Goal: Task Accomplishment & Management: Use online tool/utility

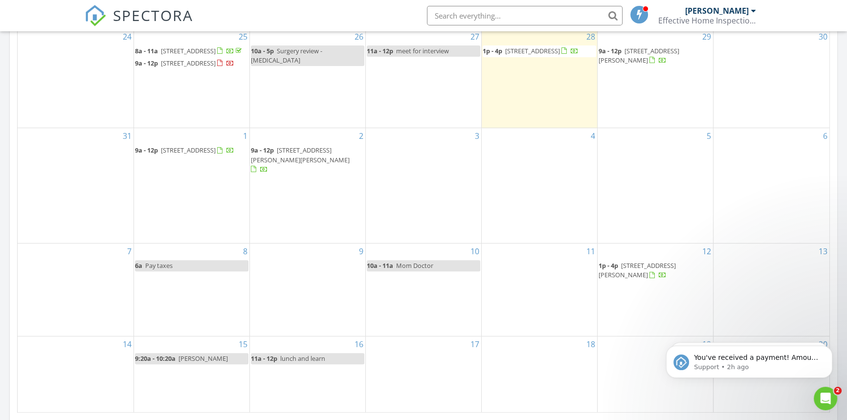
scroll to position [502, 0]
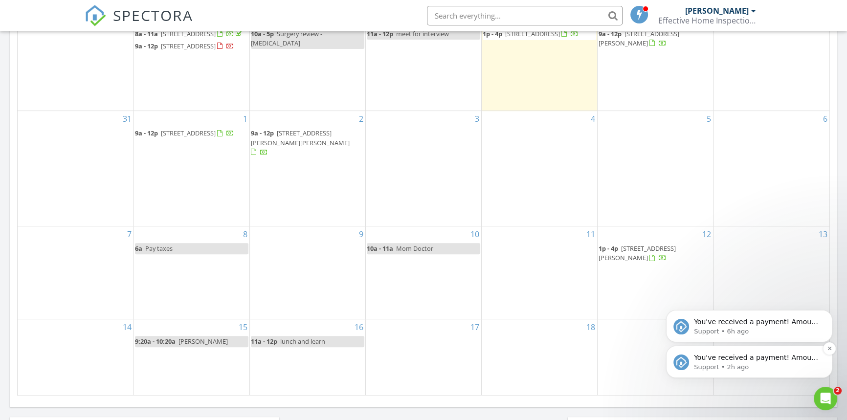
click at [699, 358] on p "You've received a payment! Amount $500.00 Fee $14.05 Net $485.95 Transaction # …" at bounding box center [757, 358] width 126 height 10
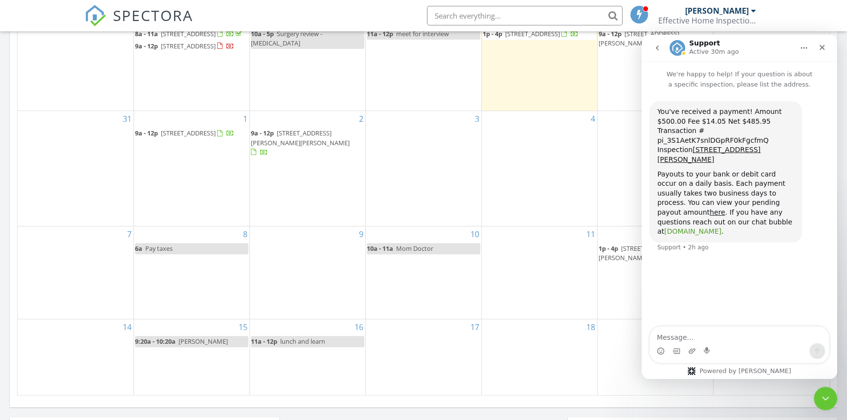
scroll to position [5, 5]
click at [818, 389] on div "Close Intercom Messenger" at bounding box center [823, 396] width 23 height 23
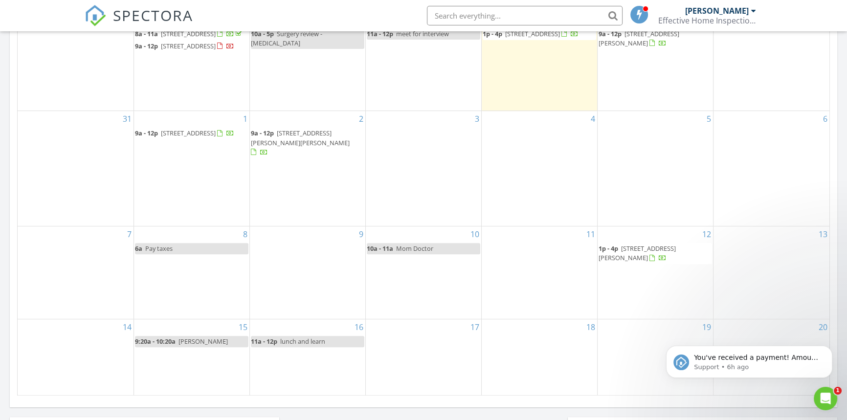
scroll to position [0, 0]
click at [734, 356] on p "You've received a payment! Amount $425.00 Fee $11.99 Net $413.01 Transaction # …" at bounding box center [757, 358] width 126 height 10
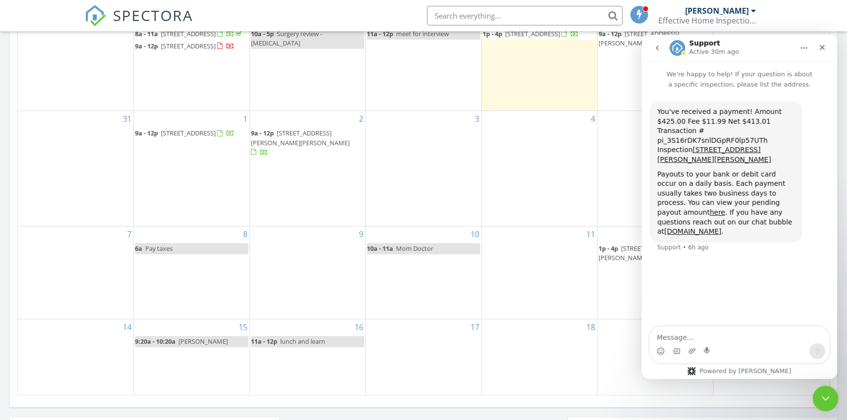
click at [821, 393] on icon "Close Intercom Messenger" at bounding box center [824, 397] width 12 height 12
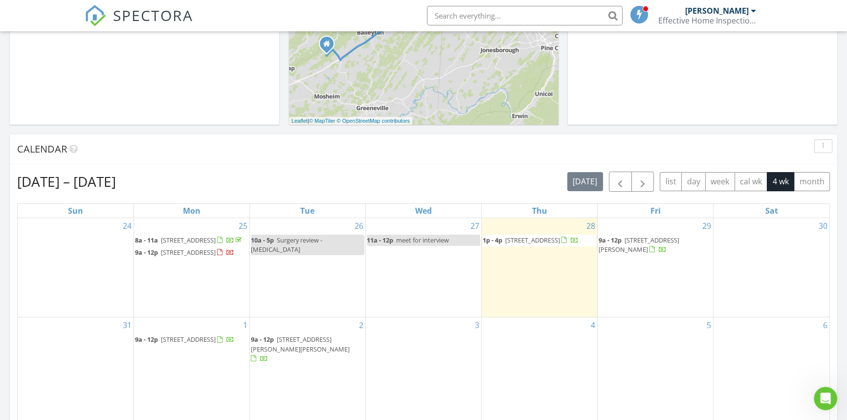
scroll to position [280, 0]
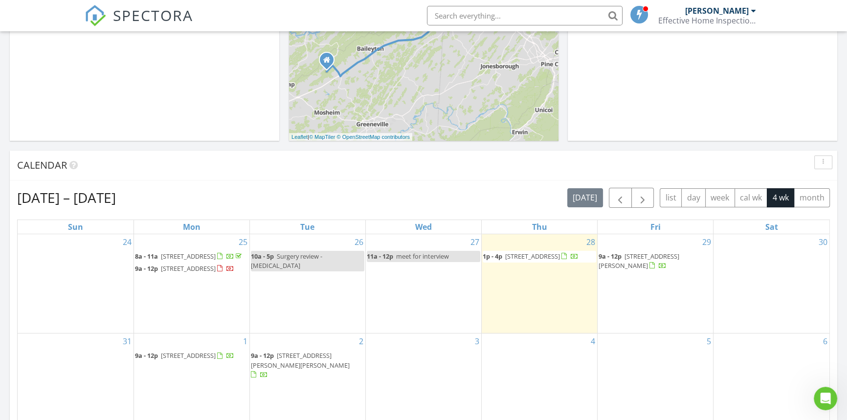
click at [644, 252] on span "23349 Bowman Rd, Abingdon 24211" at bounding box center [638, 261] width 81 height 18
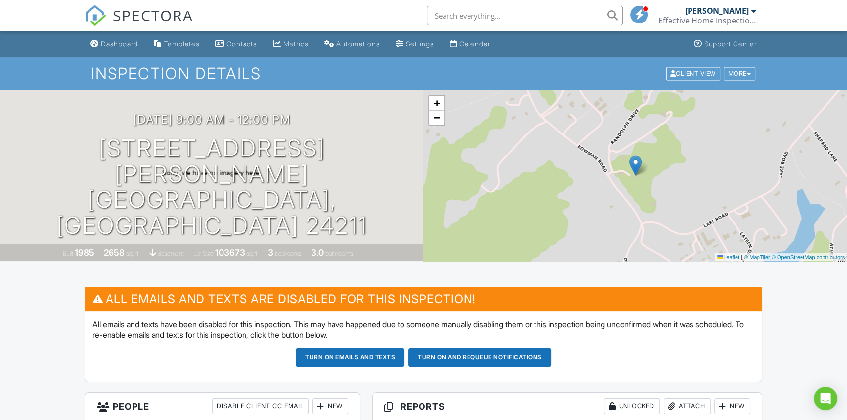
click at [119, 43] on div "Dashboard" at bounding box center [119, 44] width 37 height 8
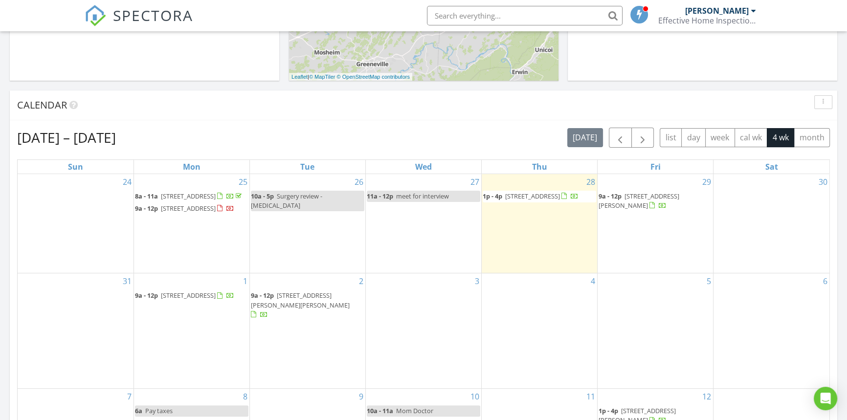
scroll to position [311, 0]
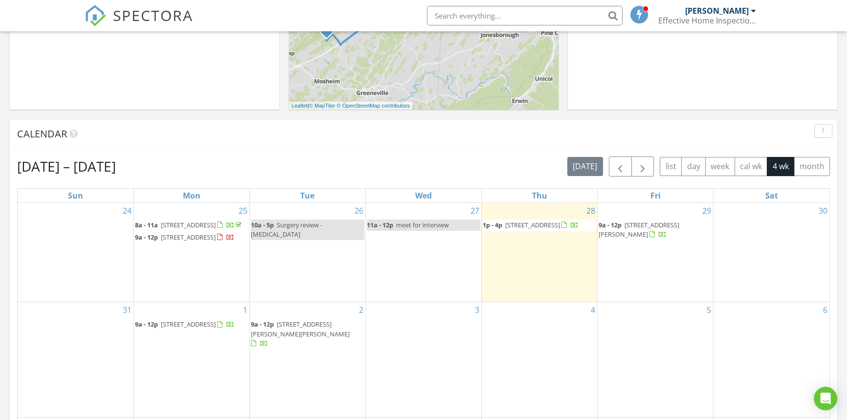
click at [537, 227] on span "5804 Aztec Dr, Kingsport 37664" at bounding box center [532, 224] width 55 height 9
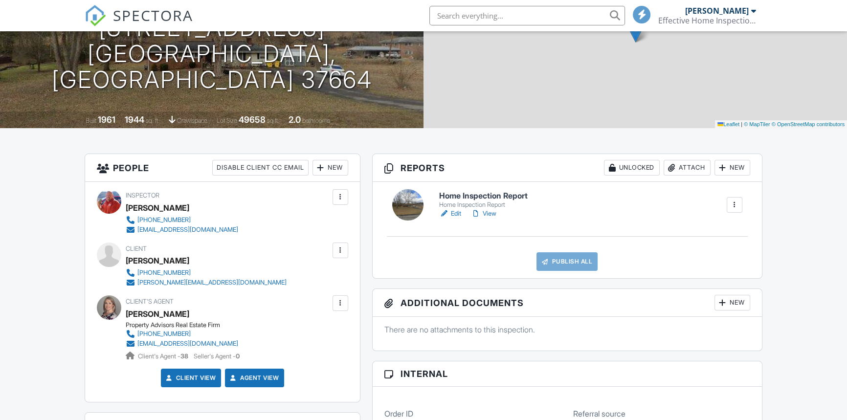
scroll to position [133, 0]
click at [452, 214] on link "Edit" at bounding box center [450, 214] width 22 height 10
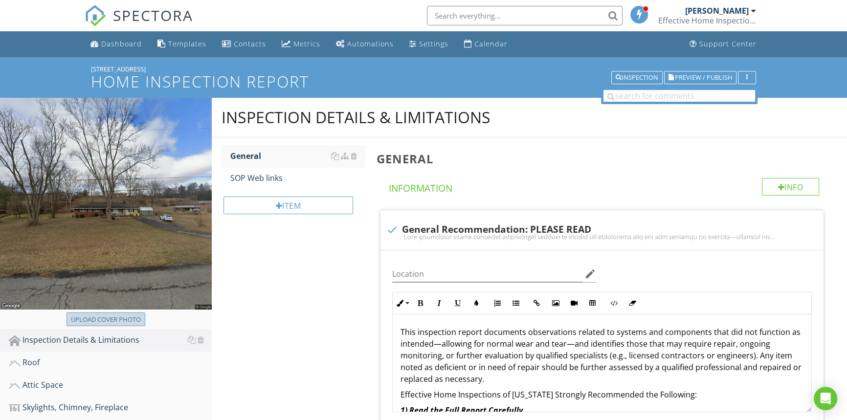
click at [88, 317] on div "Upload cover photo" at bounding box center [106, 320] width 70 height 10
type input "C:\fakepath\100_1331.JPG"
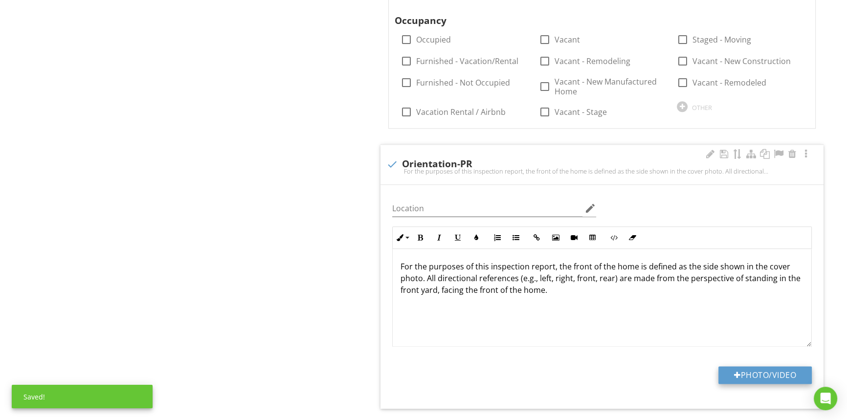
click at [728, 372] on button "Photo/Video" at bounding box center [764, 375] width 93 height 18
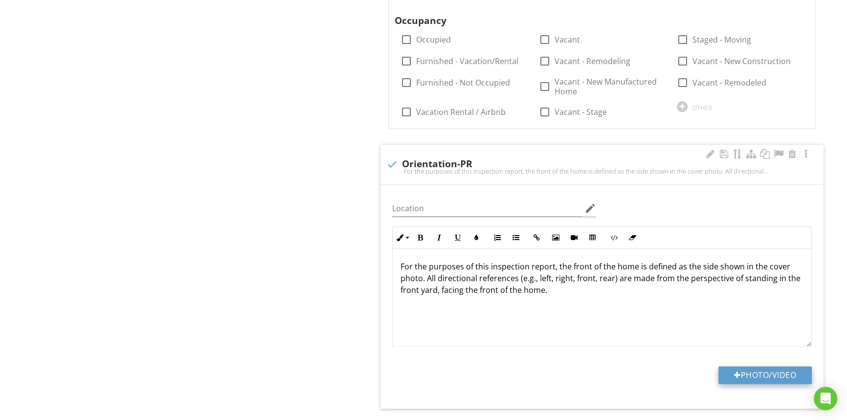
type input "C:\fakepath\100_1331.JPG"
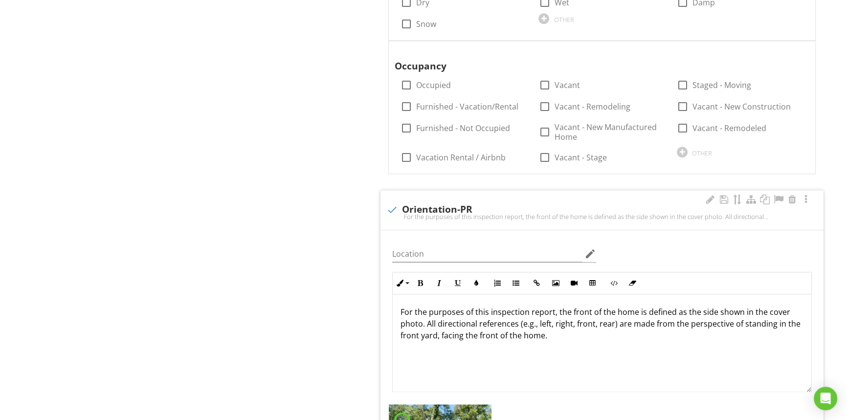
scroll to position [1377, 0]
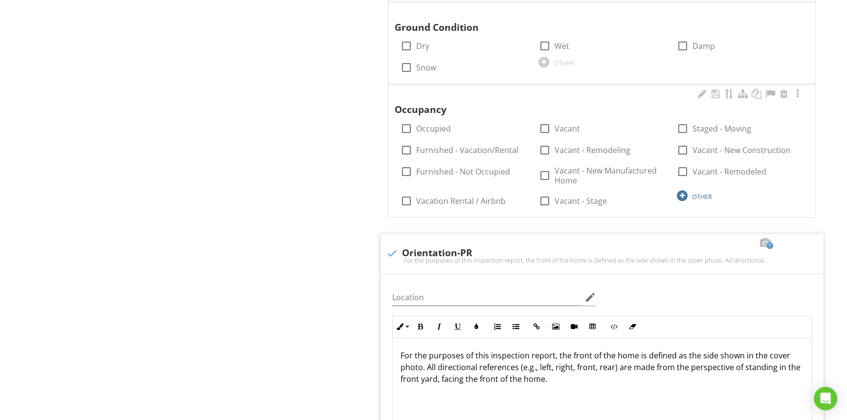
click at [682, 195] on div at bounding box center [682, 195] width 11 height 11
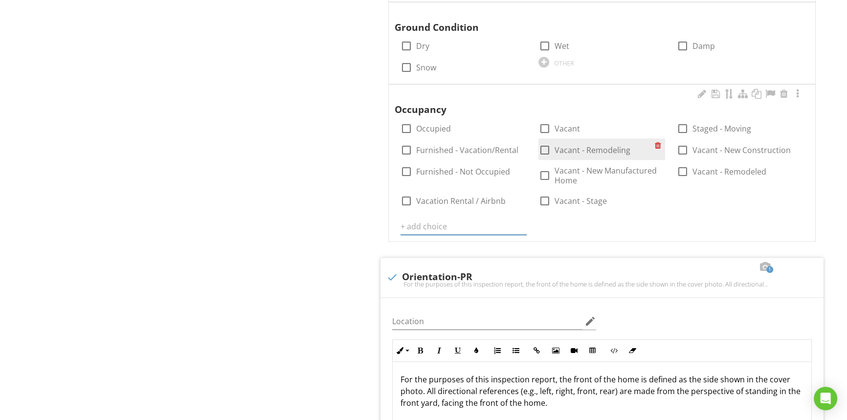
click at [539, 150] on div at bounding box center [544, 150] width 17 height 17
checkbox input "true"
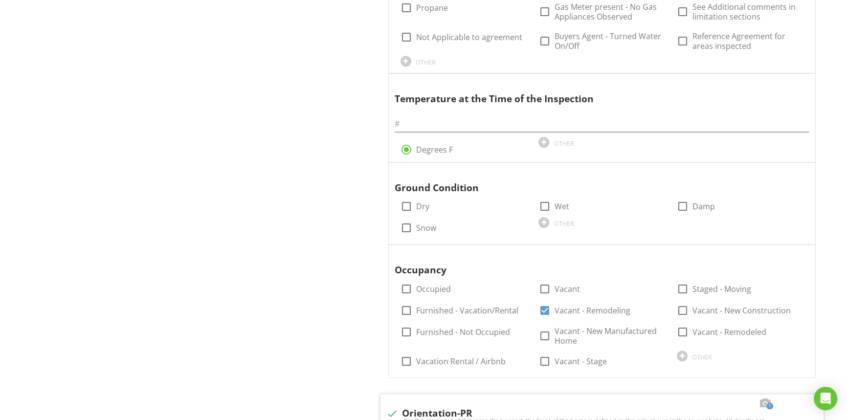
scroll to position [1200, 0]
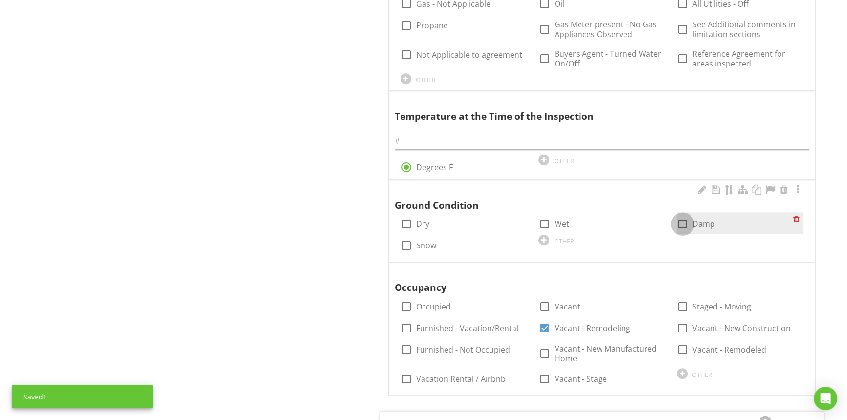
click at [686, 222] on div at bounding box center [682, 224] width 17 height 17
checkbox input "true"
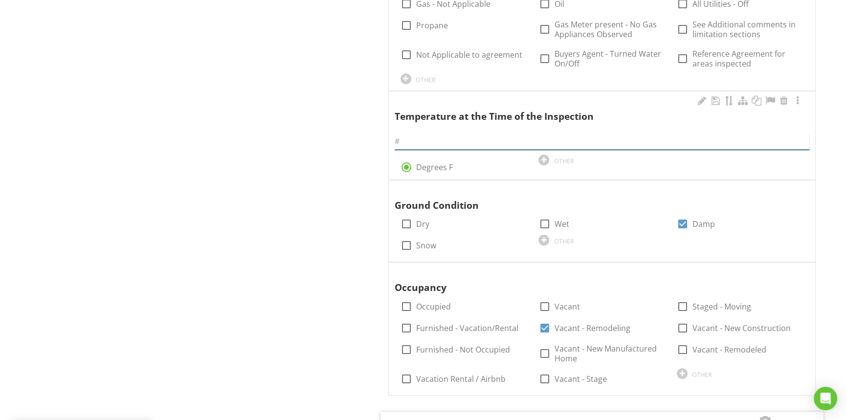
click at [441, 143] on input "text" at bounding box center [601, 141] width 415 height 16
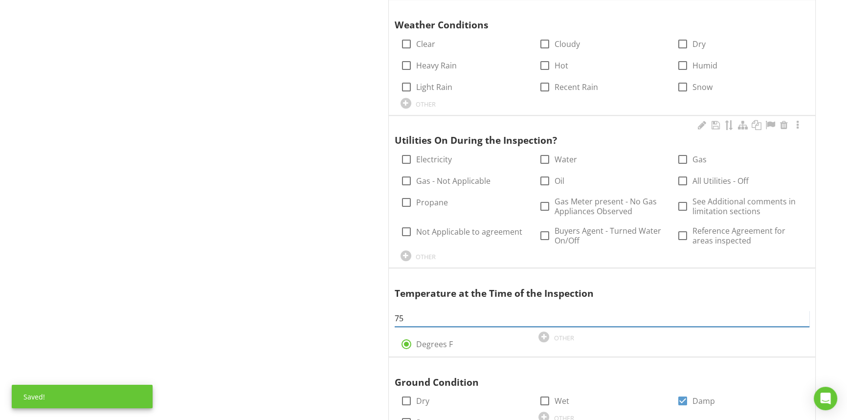
scroll to position [1022, 0]
type input "75"
click at [405, 160] on div at bounding box center [406, 160] width 17 height 17
checkbox input "true"
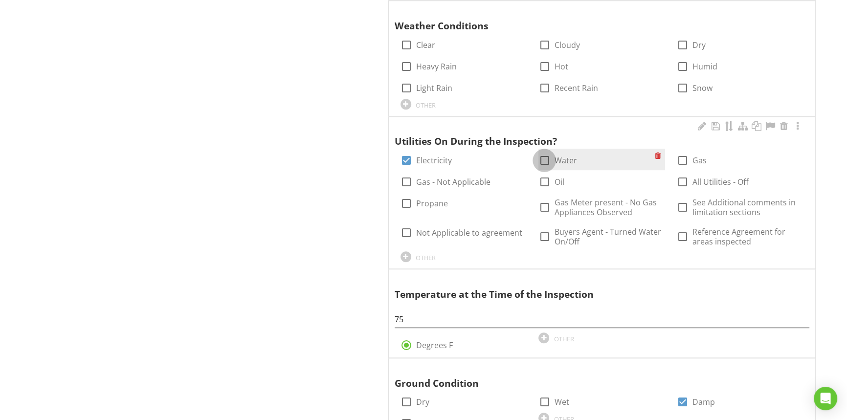
click at [544, 162] on div at bounding box center [544, 160] width 17 height 17
checkbox input "true"
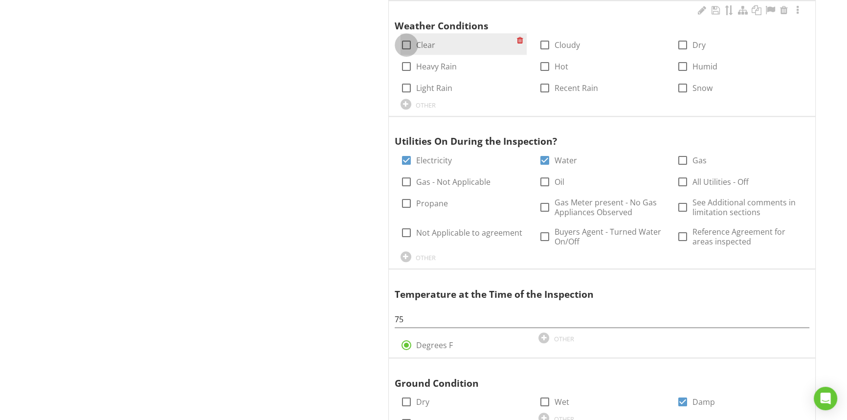
click at [406, 41] on div at bounding box center [406, 45] width 17 height 17
checkbox input "true"
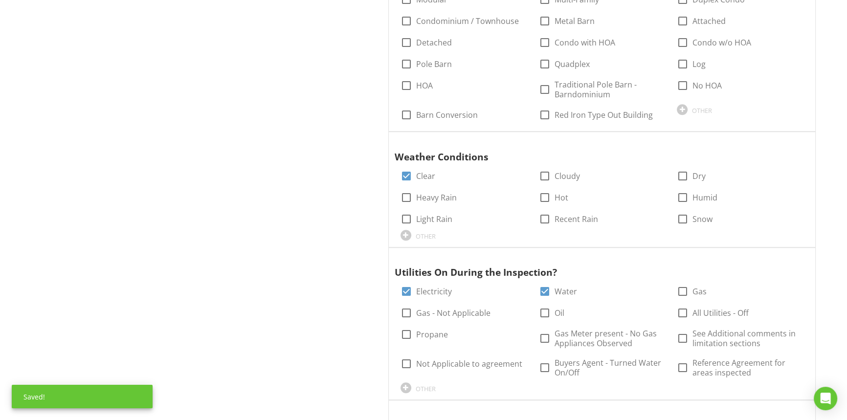
scroll to position [755, 0]
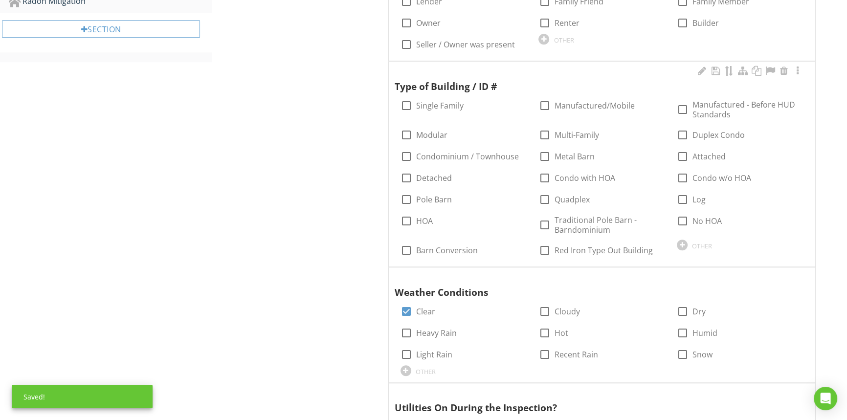
drag, startPoint x: 404, startPoint y: 106, endPoint x: 395, endPoint y: 116, distance: 13.2
click at [404, 105] on div at bounding box center [406, 105] width 17 height 17
checkbox input "true"
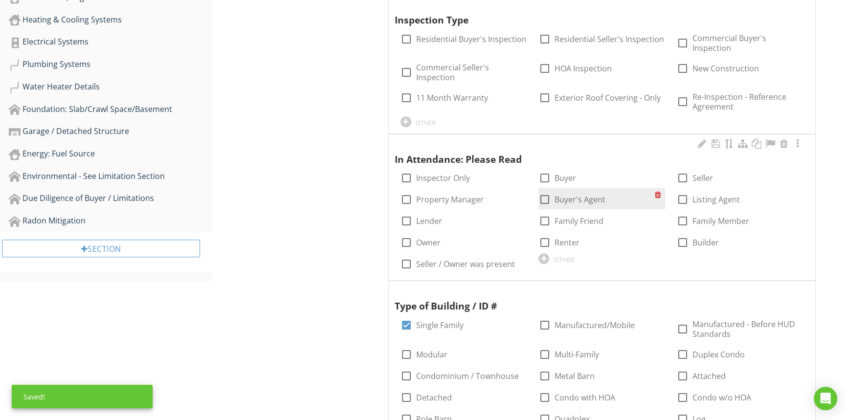
scroll to position [533, 0]
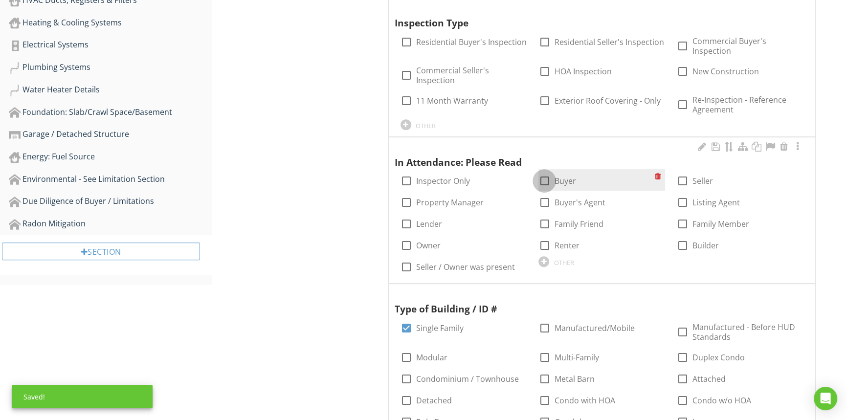
click at [546, 178] on div at bounding box center [544, 181] width 17 height 17
checkbox input "true"
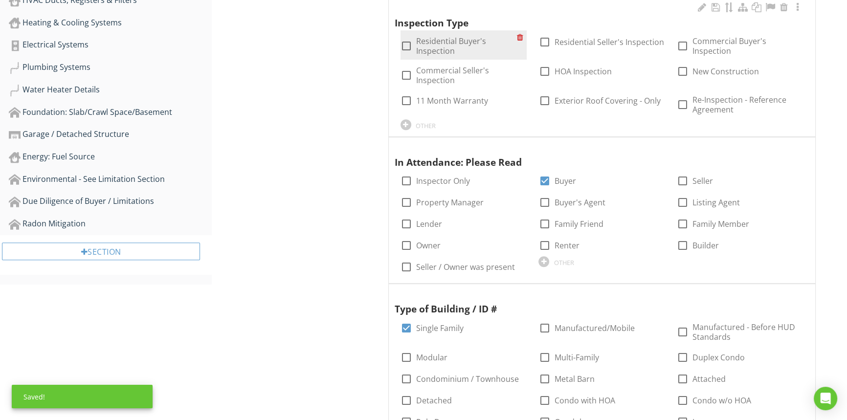
click at [407, 44] on div at bounding box center [406, 46] width 17 height 17
checkbox input "true"
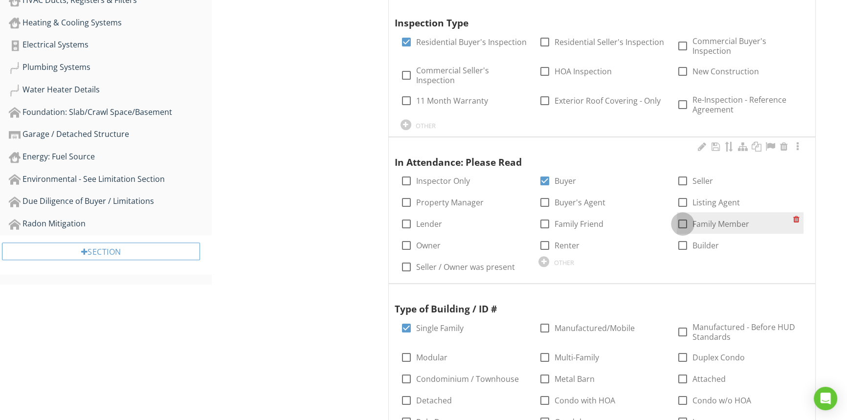
click at [679, 222] on div at bounding box center [682, 224] width 17 height 17
checkbox input "true"
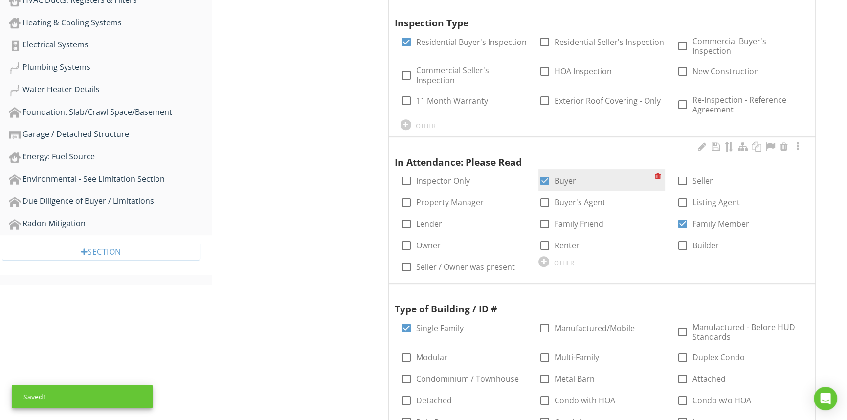
click at [542, 181] on div at bounding box center [544, 181] width 17 height 17
checkbox input "false"
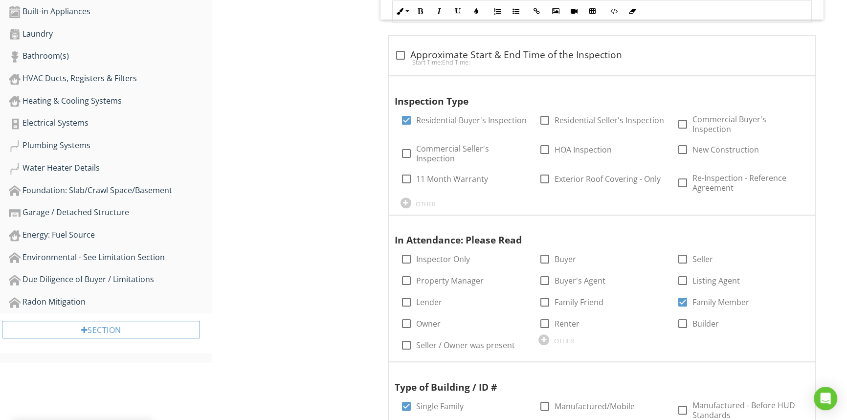
scroll to position [311, 0]
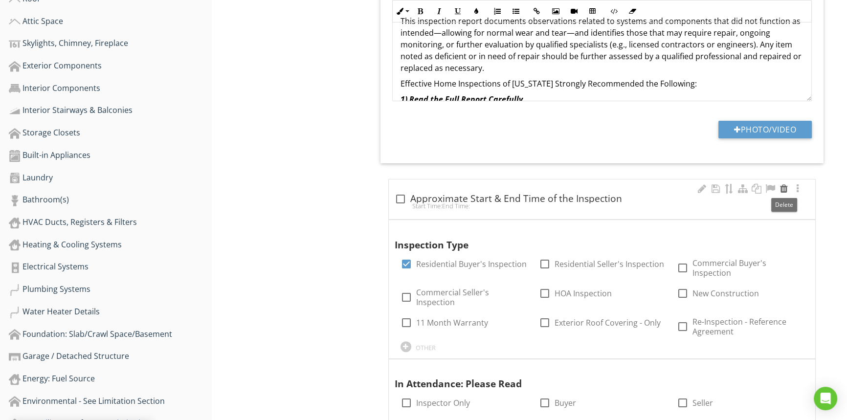
click at [785, 190] on div at bounding box center [784, 189] width 12 height 10
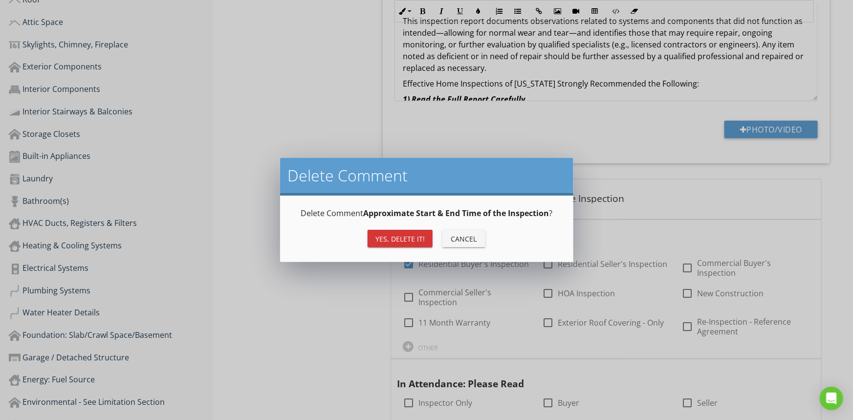
click at [398, 243] on div "Yes, Delete it!" at bounding box center [399, 239] width 49 height 10
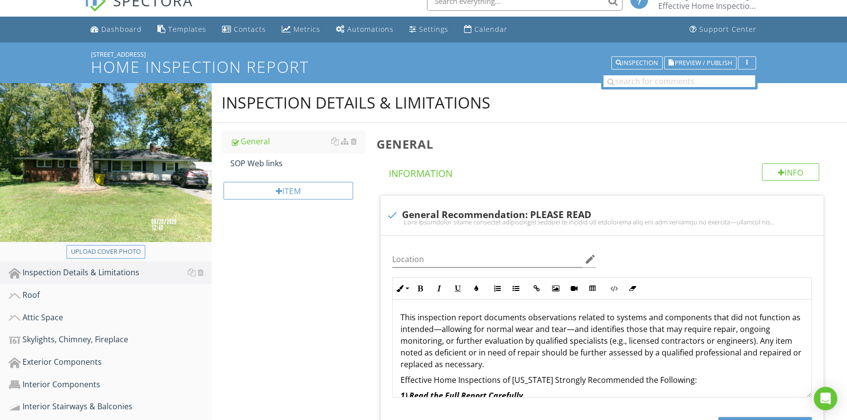
scroll to position [0, 0]
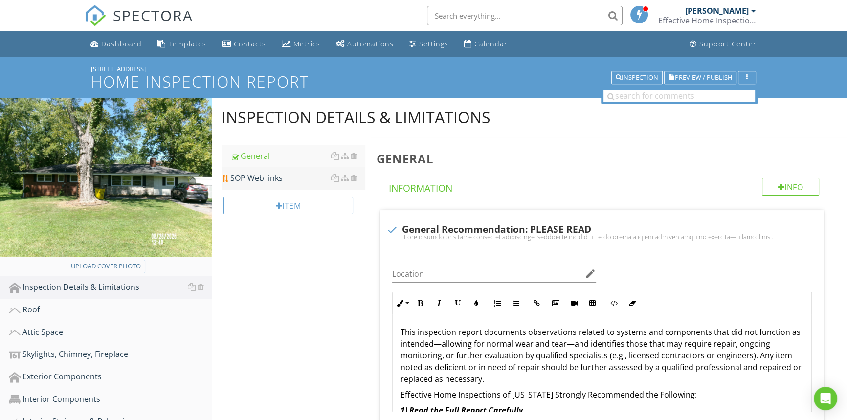
click at [251, 185] on link "SOP Web links" at bounding box center [297, 178] width 134 height 22
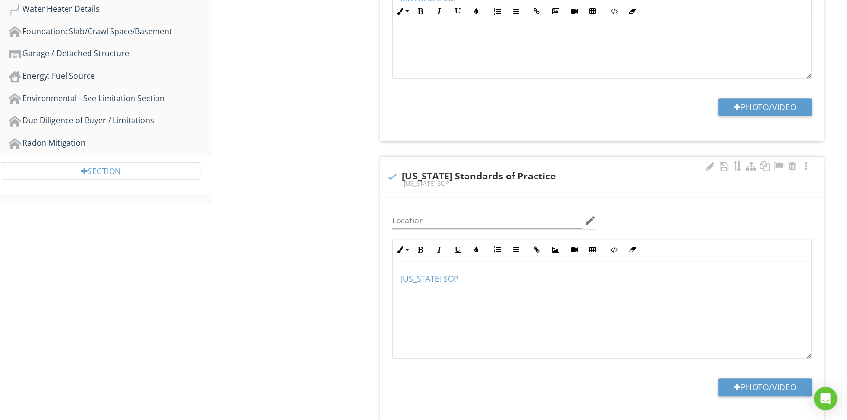
scroll to position [726, 0]
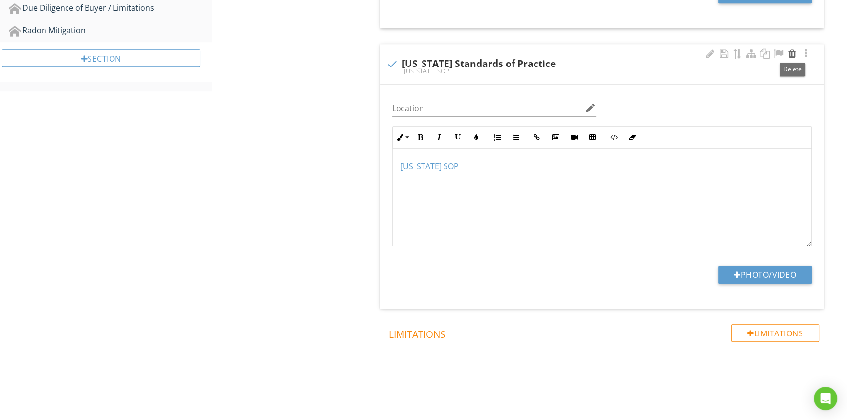
click at [792, 52] on div at bounding box center [792, 54] width 12 height 10
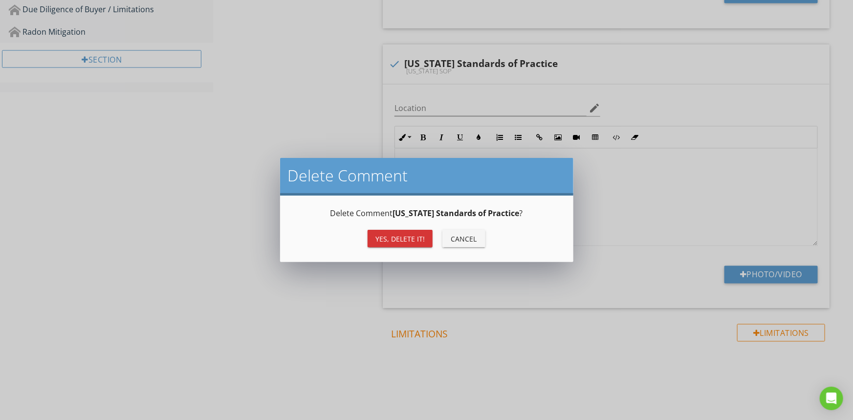
click at [415, 239] on div "Yes, Delete it!" at bounding box center [399, 239] width 49 height 10
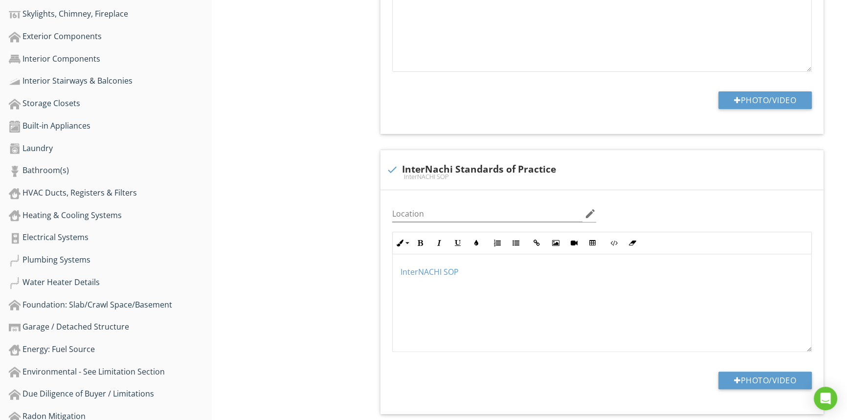
scroll to position [446, 0]
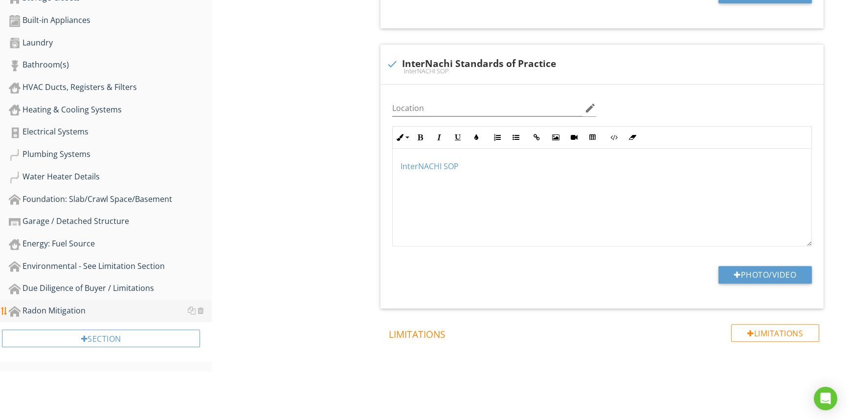
click at [53, 311] on div "Radon Mitigation" at bounding box center [110, 311] width 203 height 13
type textarea "<p><a fr-original-style="" href="https://www.nachi.org/sop.htm" rel="noopener n…"
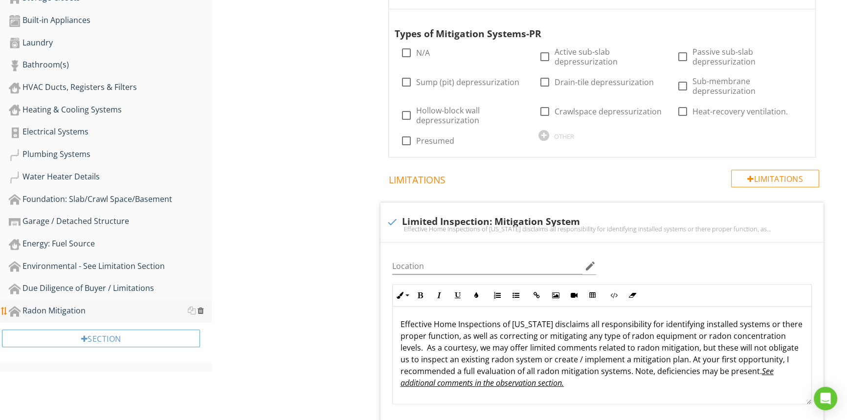
click at [202, 313] on div at bounding box center [200, 310] width 6 height 8
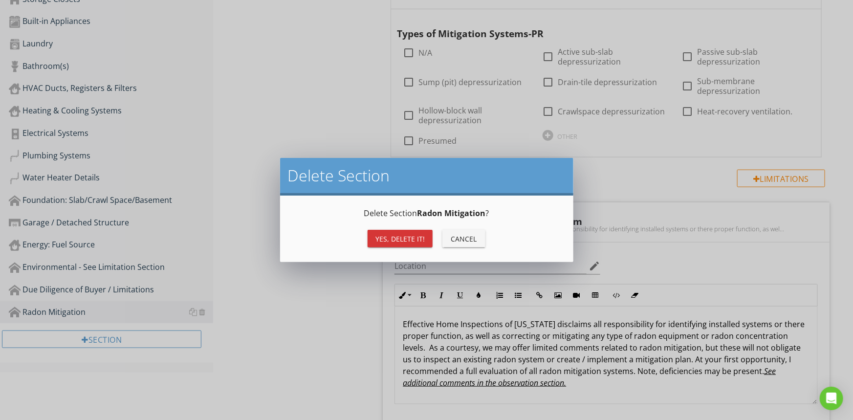
click at [383, 238] on div "Yes, Delete it!" at bounding box center [399, 239] width 49 height 10
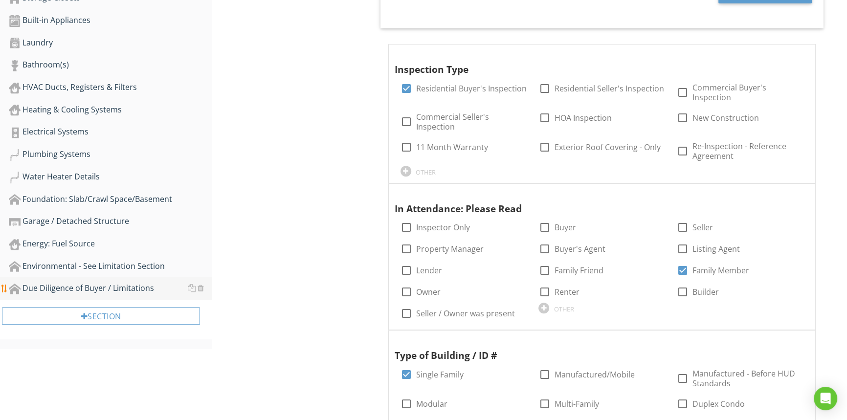
click at [103, 291] on div "Due Diligence of Buyer / Limitations" at bounding box center [110, 288] width 203 height 13
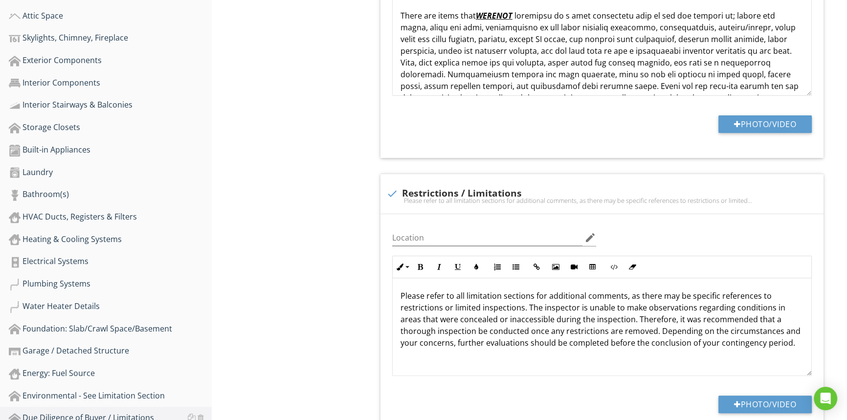
scroll to position [179, 0]
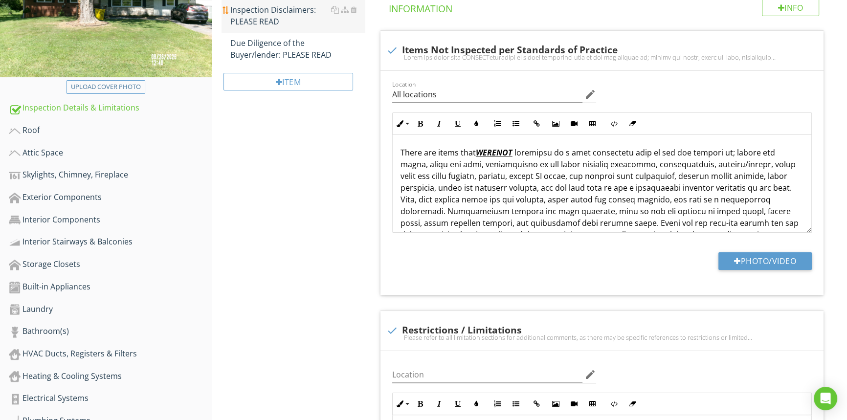
click at [259, 22] on div "Inspection Disclaimers: PLEASE READ" at bounding box center [297, 15] width 134 height 23
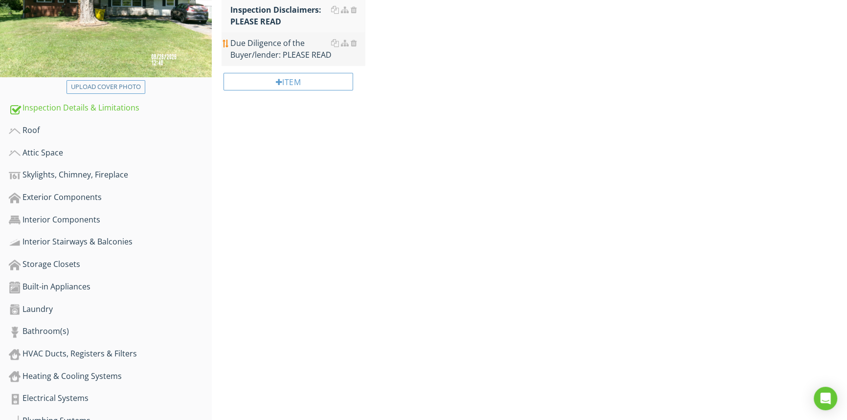
click at [266, 57] on div "Due Diligence of the Buyer/lender: PLEASE READ" at bounding box center [297, 48] width 134 height 23
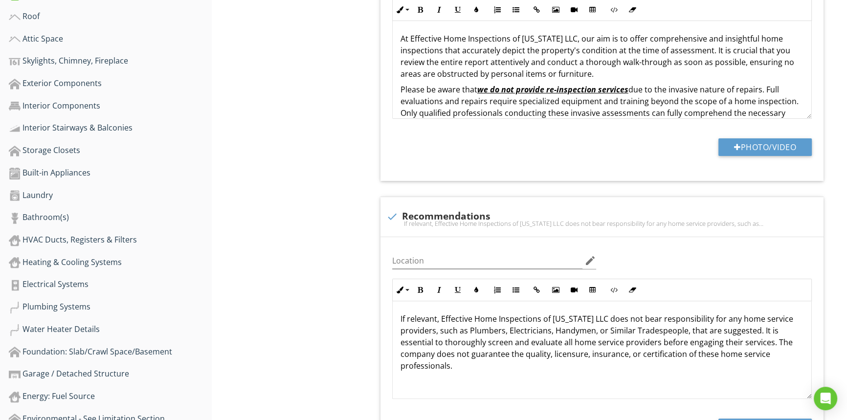
scroll to position [490, 0]
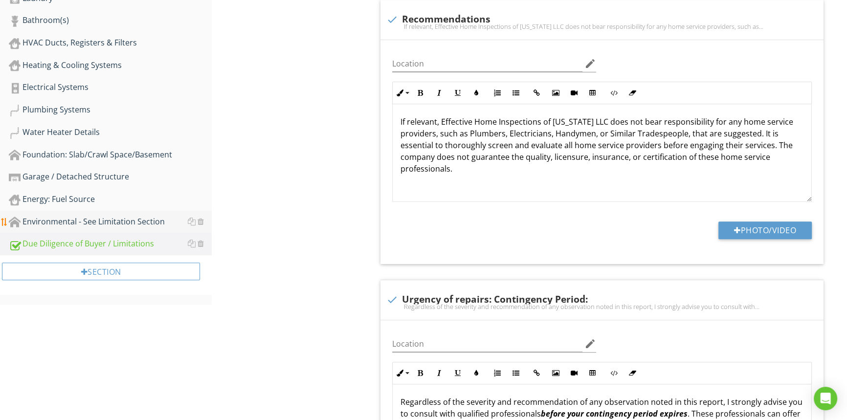
click at [78, 219] on div "Environmental - See Limitation Section" at bounding box center [110, 222] width 203 height 13
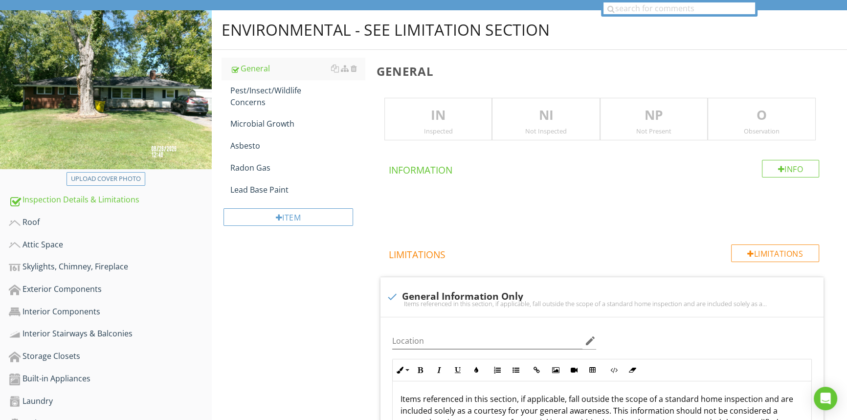
scroll to position [65, 0]
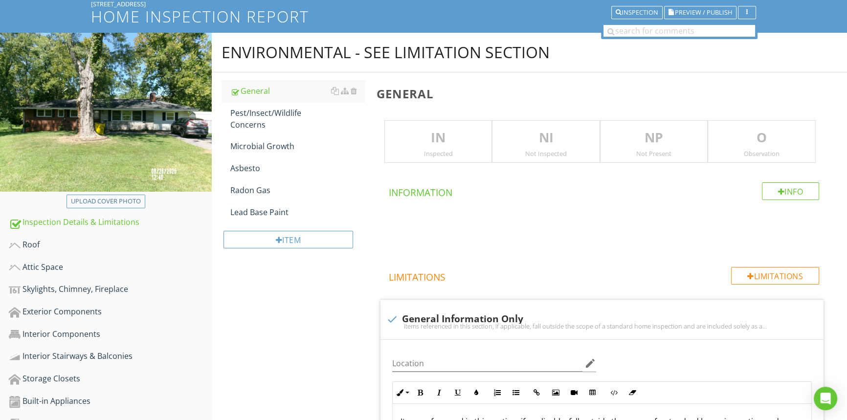
click at [548, 145] on p "NI" at bounding box center [545, 138] width 107 height 20
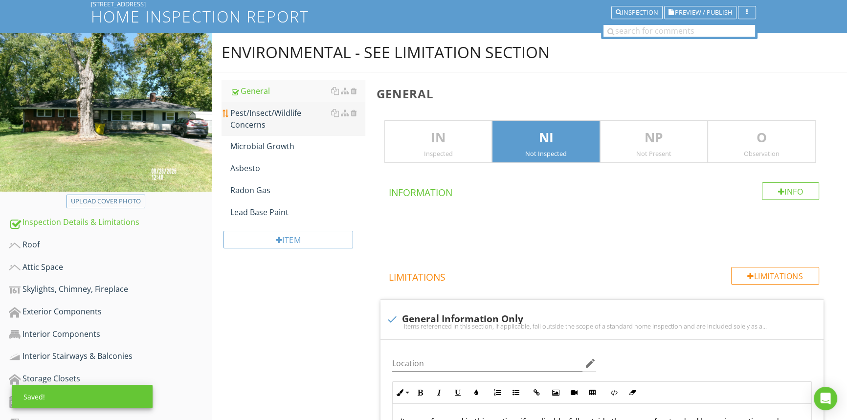
click at [254, 115] on div "Pest/Insect/Wildlife Concerns" at bounding box center [297, 118] width 134 height 23
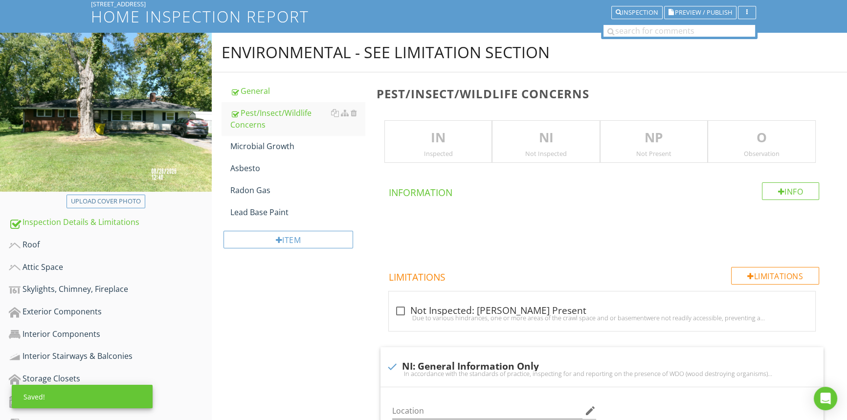
click at [534, 139] on p "NI" at bounding box center [545, 138] width 107 height 20
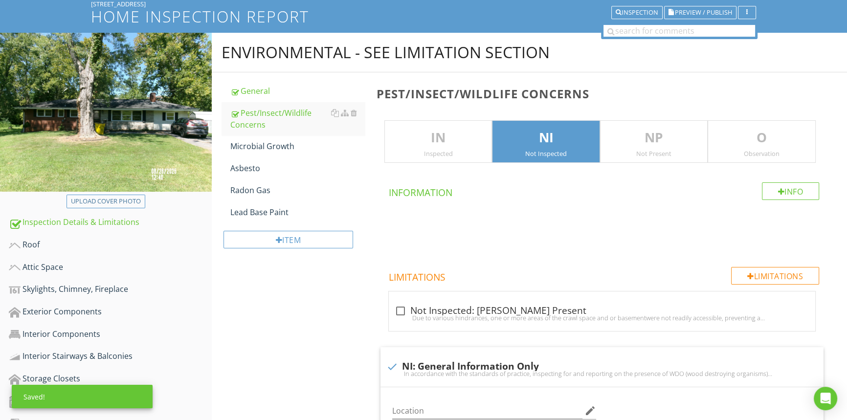
click at [784, 142] on p "O" at bounding box center [761, 138] width 107 height 20
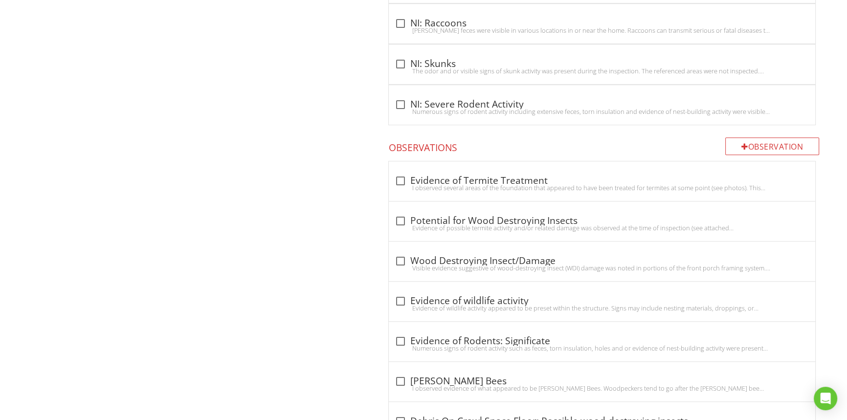
scroll to position [865, 0]
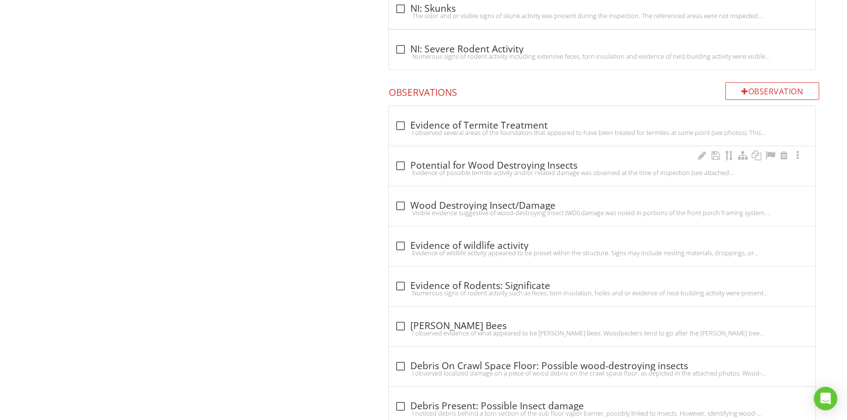
click at [429, 171] on div "Evidence of possible termite activity and/or related damage was observed at the…" at bounding box center [601, 173] width 415 height 8
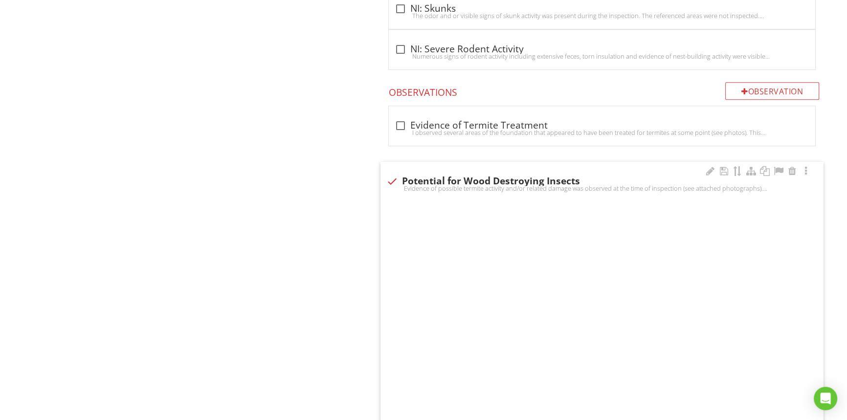
checkbox input "true"
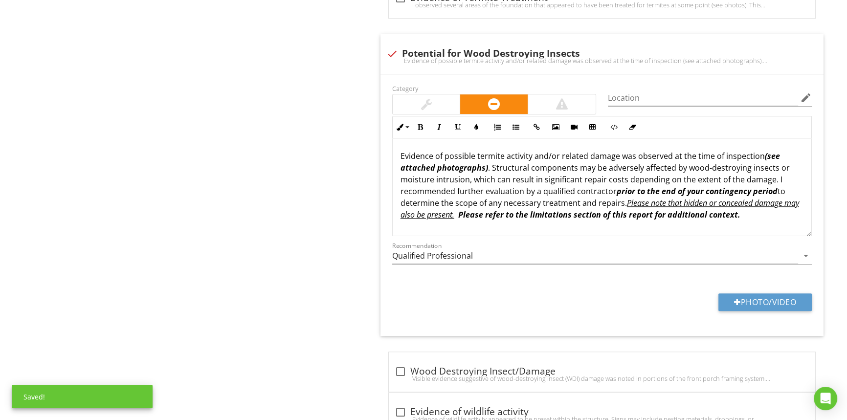
scroll to position [998, 0]
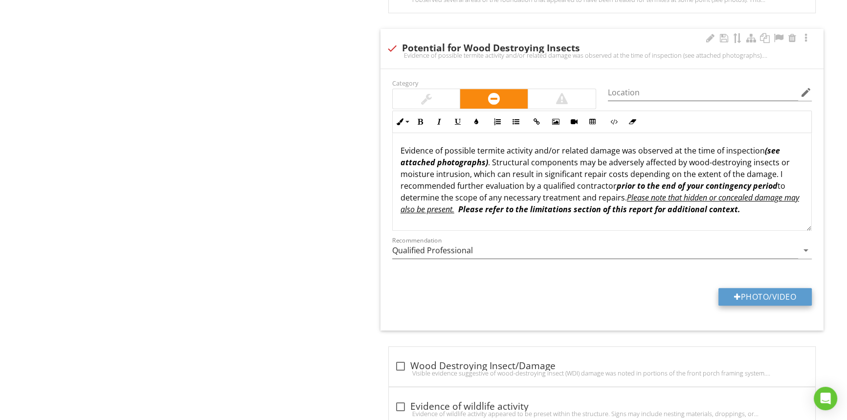
click at [737, 293] on div at bounding box center [737, 297] width 7 height 8
type input "C:\fakepath\100_1584.JPG"
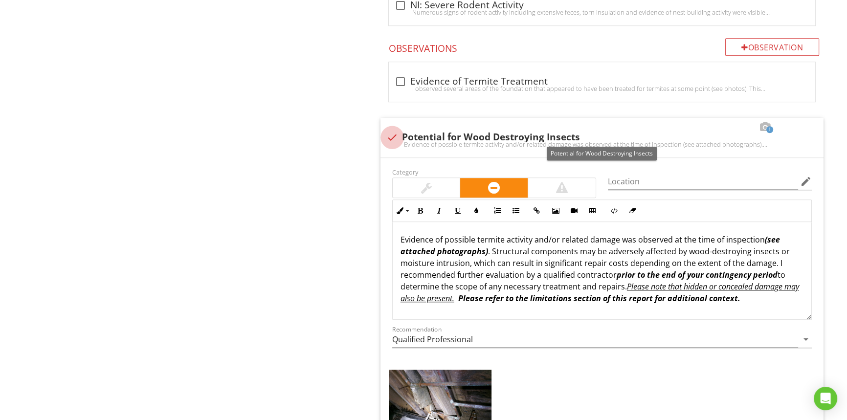
click at [394, 137] on div at bounding box center [392, 137] width 17 height 17
checkbox input "true"
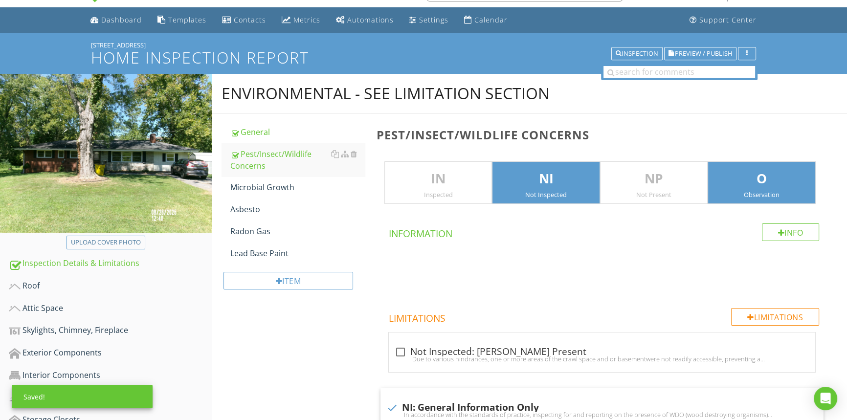
scroll to position [21, 0]
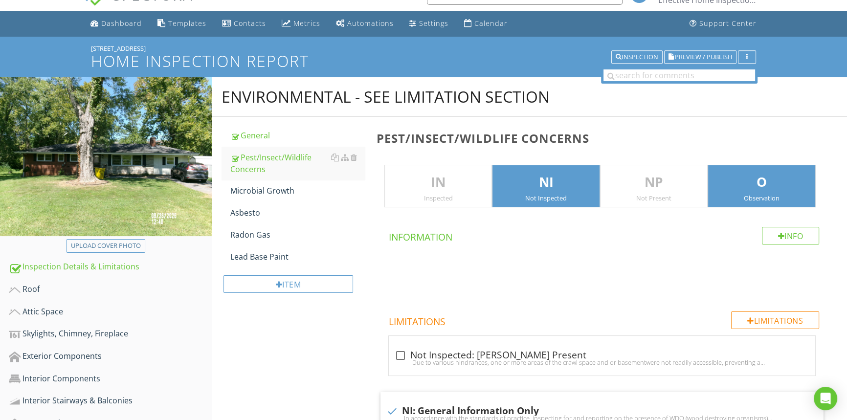
click at [752, 184] on p "O" at bounding box center [761, 183] width 107 height 20
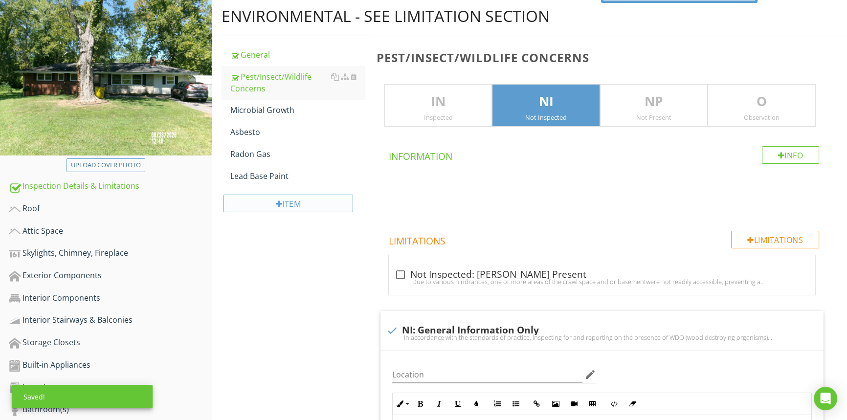
scroll to position [109, 0]
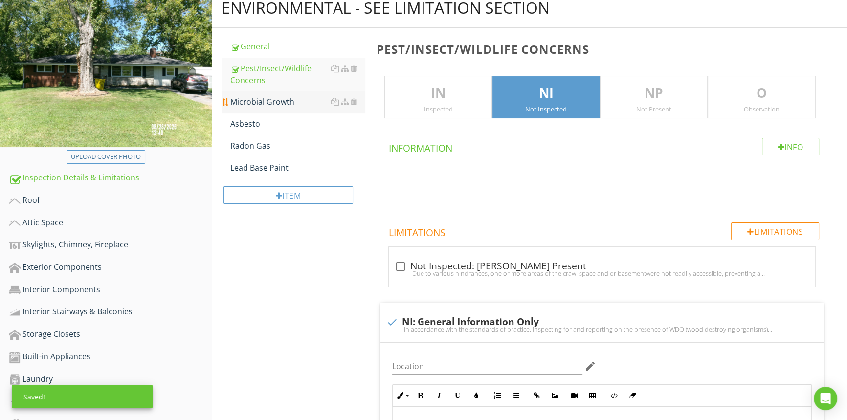
click at [248, 101] on div "Microbial Growth" at bounding box center [297, 102] width 134 height 12
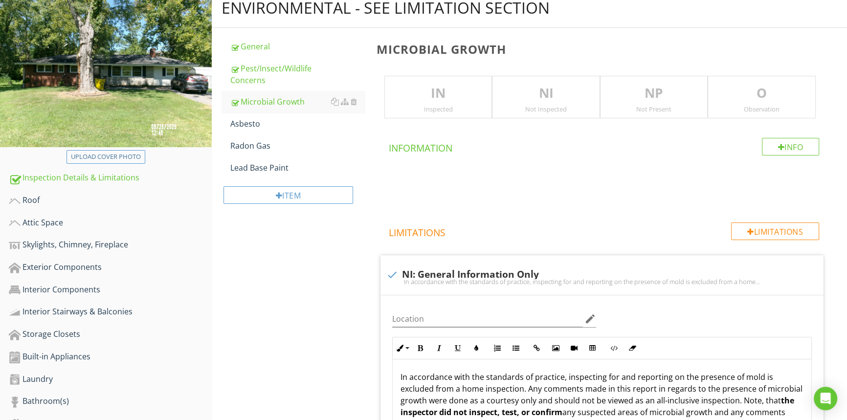
click at [569, 89] on p "NI" at bounding box center [545, 94] width 107 height 20
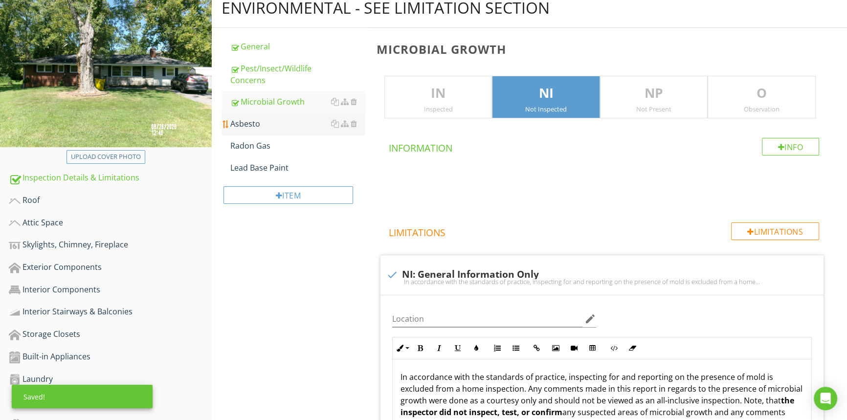
click at [246, 124] on div "Asbesto" at bounding box center [297, 124] width 134 height 12
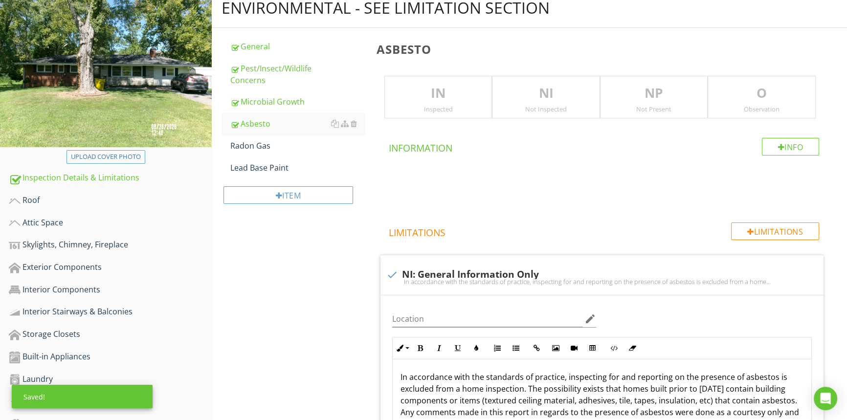
click at [523, 103] on div "NI Not Inspected" at bounding box center [546, 97] width 108 height 43
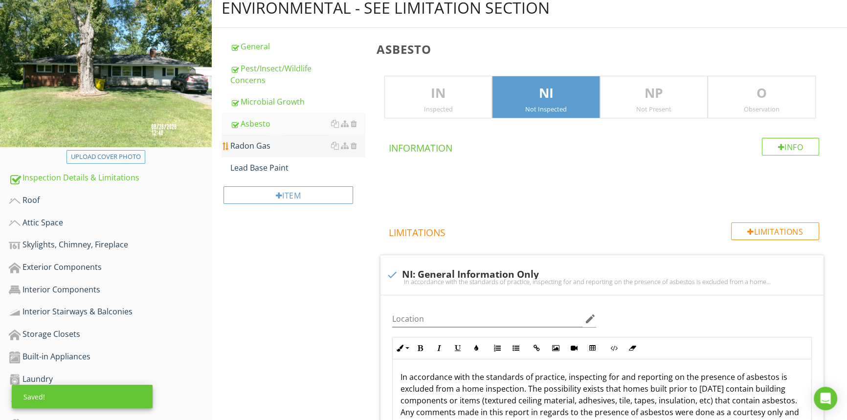
click at [248, 142] on div "Radon Gas" at bounding box center [297, 146] width 134 height 12
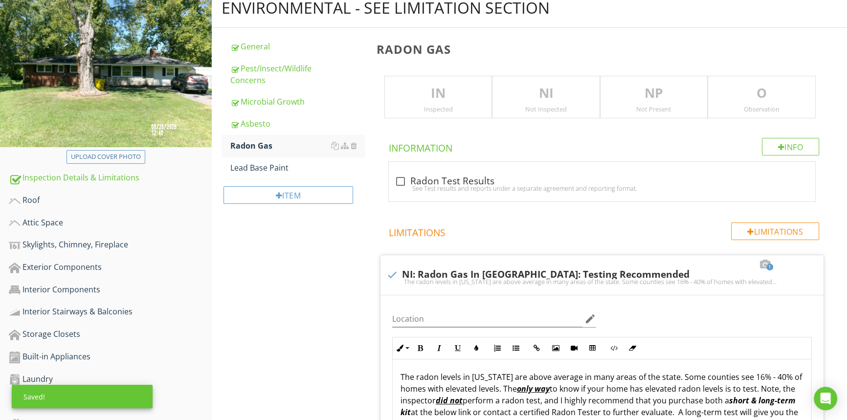
drag, startPoint x: 515, startPoint y: 97, endPoint x: 435, endPoint y: 125, distance: 84.7
click at [514, 97] on p "NI" at bounding box center [545, 94] width 107 height 20
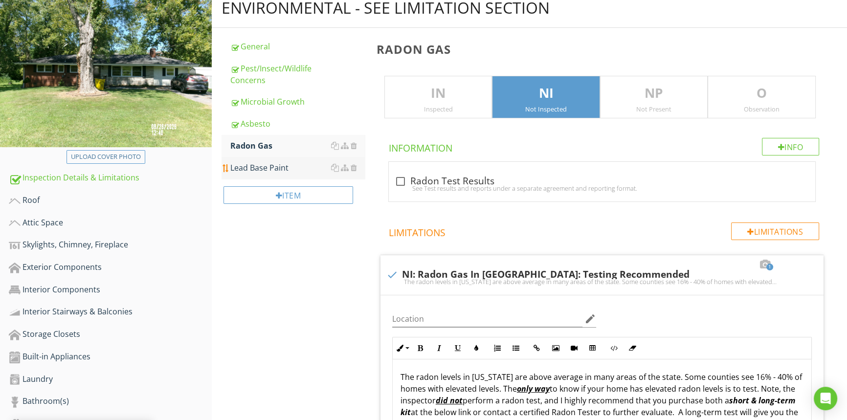
click at [269, 172] on div "Lead Base Paint" at bounding box center [297, 168] width 134 height 12
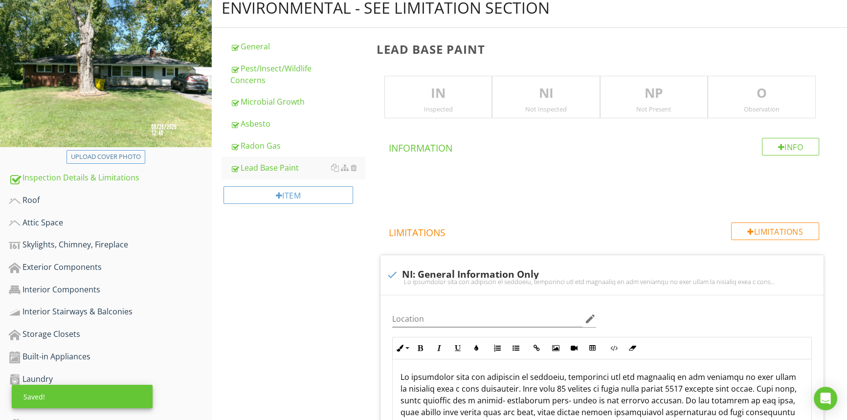
click at [526, 94] on p "NI" at bounding box center [545, 94] width 107 height 20
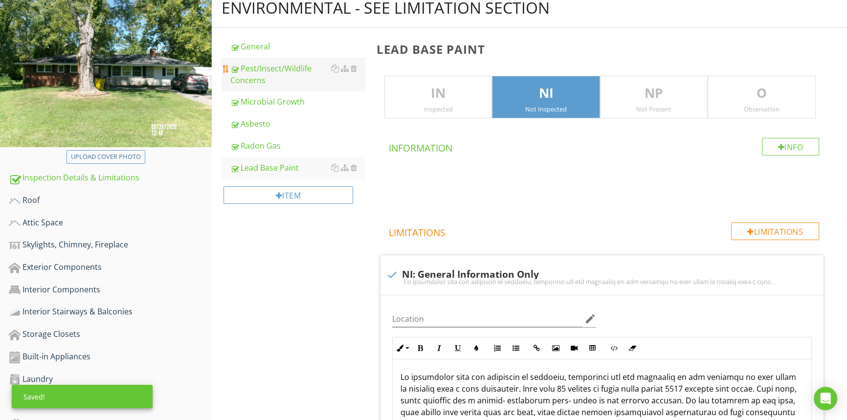
click at [266, 72] on div "Pest/Insect/Wildlife Concerns" at bounding box center [297, 74] width 134 height 23
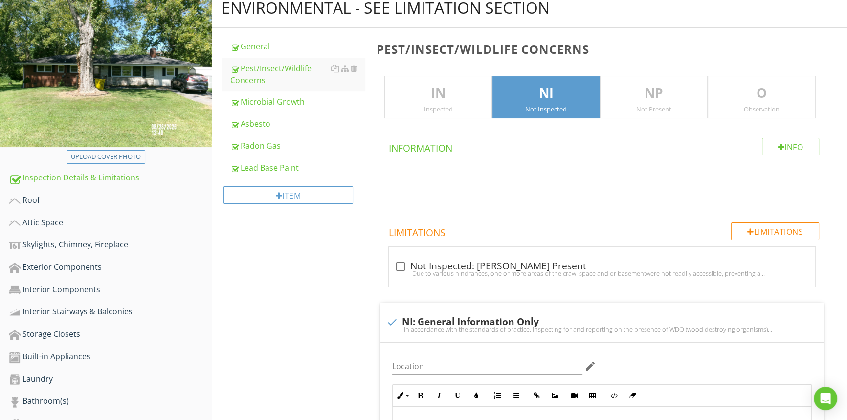
click at [748, 103] on div "O Observation" at bounding box center [761, 97] width 108 height 43
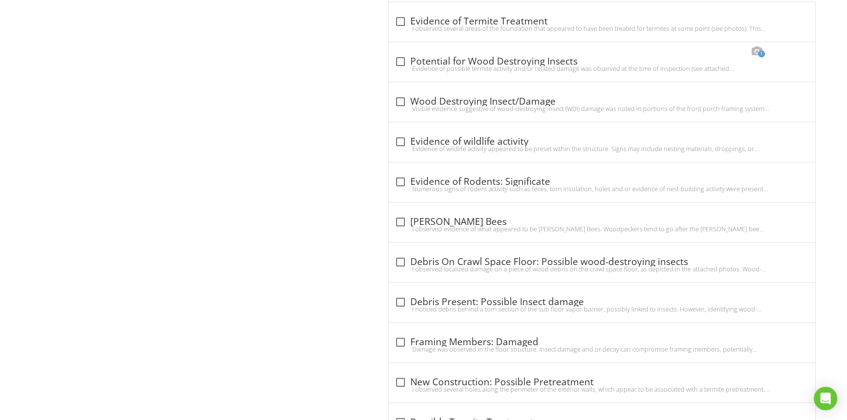
scroll to position [954, 0]
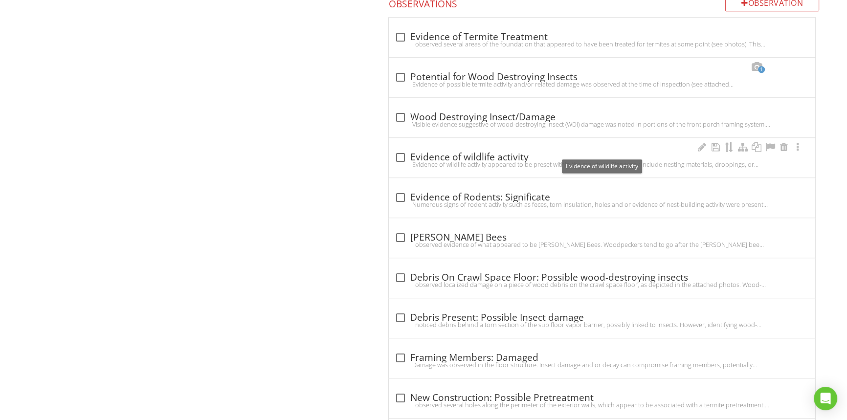
drag, startPoint x: 473, startPoint y: 153, endPoint x: 452, endPoint y: 163, distance: 24.0
click at [473, 153] on div "check_box_outline_blank Evidence of wildlife activity" at bounding box center [601, 158] width 415 height 12
checkbox input "true"
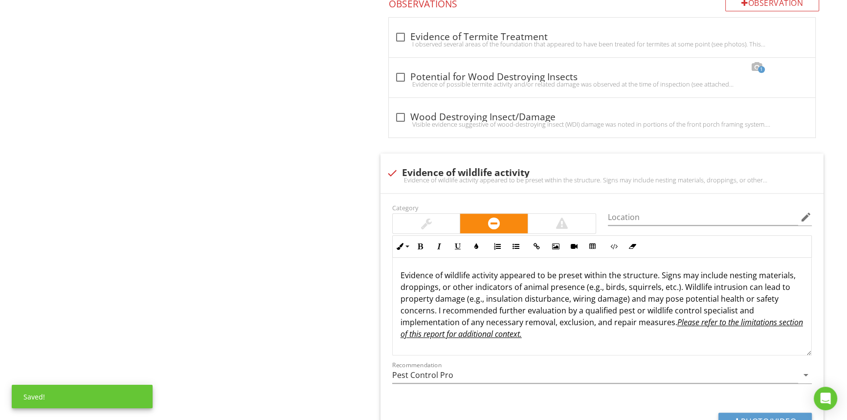
scroll to position [998, 0]
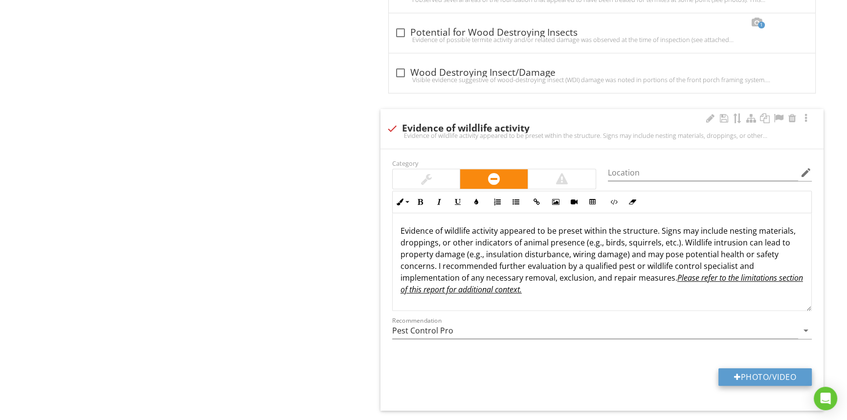
click at [723, 371] on button "Photo/Video" at bounding box center [764, 377] width 93 height 18
type input "C:\fakepath\100_1566.JPG"
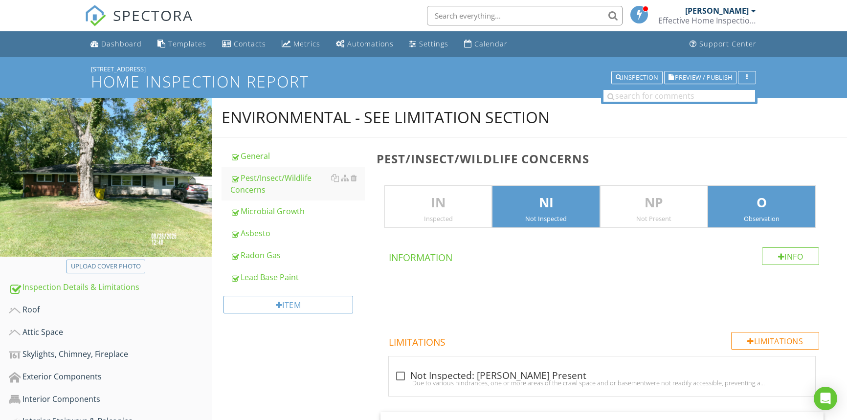
scroll to position [909, 0]
